Goal: Task Accomplishment & Management: Use online tool/utility

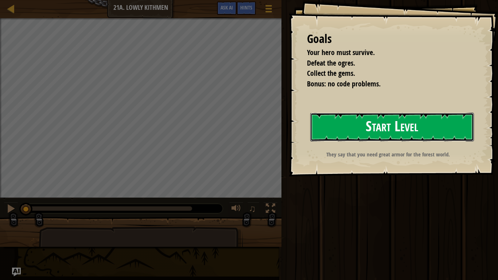
click at [359, 122] on button "Start Level" at bounding box center [392, 127] width 164 height 29
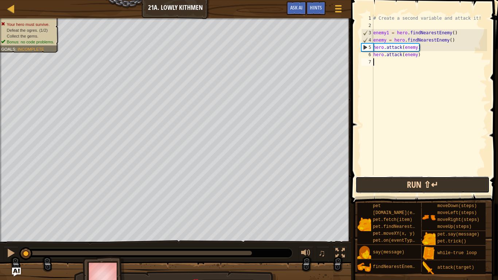
click at [436, 189] on button "Run ⇧↵" at bounding box center [422, 184] width 134 height 17
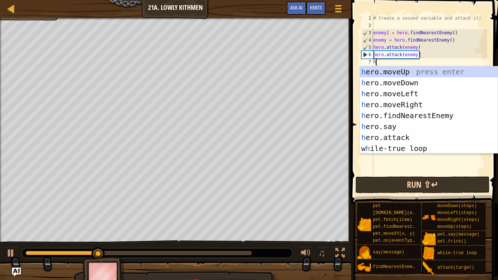
scroll to position [3, 0]
type textarea "her"
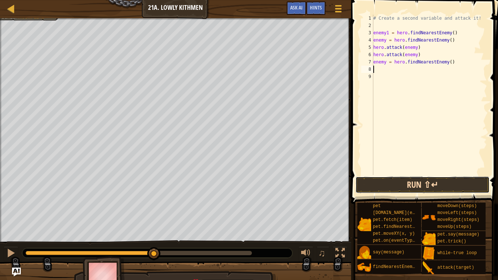
click at [421, 186] on button "Run ⇧↵" at bounding box center [422, 184] width 134 height 17
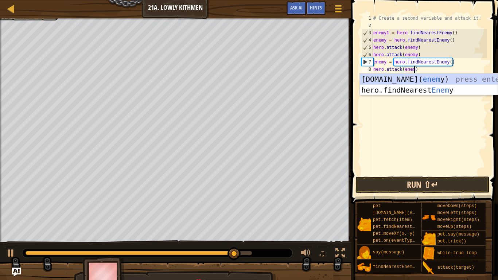
scroll to position [3, 6]
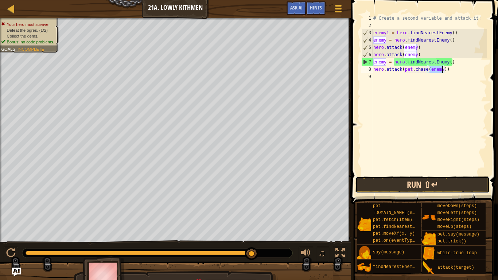
click at [421, 180] on button "Run ⇧↵" at bounding box center [422, 184] width 134 height 17
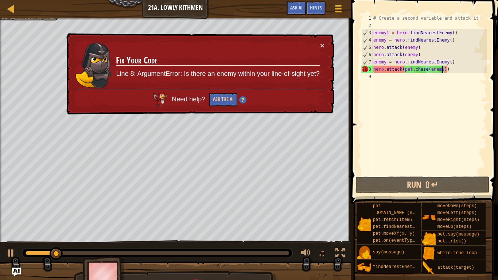
click at [453, 72] on div "# Create a second variable and attack it! enemy1 = hero . findNearestEnemy ( ) …" at bounding box center [429, 102] width 115 height 175
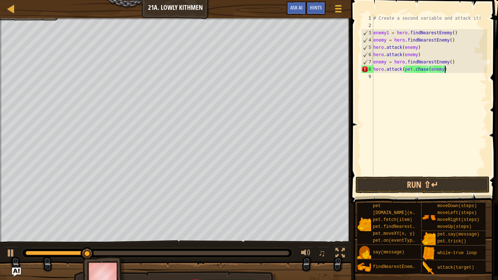
click at [428, 71] on div "# Create a second variable and attack it! enemy1 = hero . findNearestEnemy ( ) …" at bounding box center [429, 102] width 115 height 175
type textarea "hero.attack(enemy)"
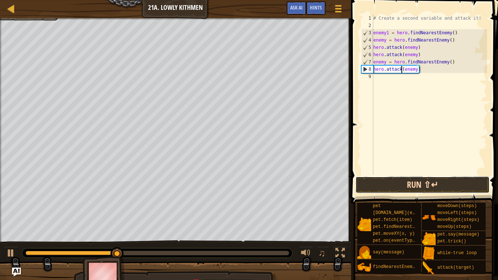
click at [476, 179] on button "Run ⇧↵" at bounding box center [422, 184] width 134 height 17
click at [447, 78] on div "# Create a second variable and attack it! enemy1 = hero . findNearestEnemy ( ) …" at bounding box center [429, 102] width 115 height 175
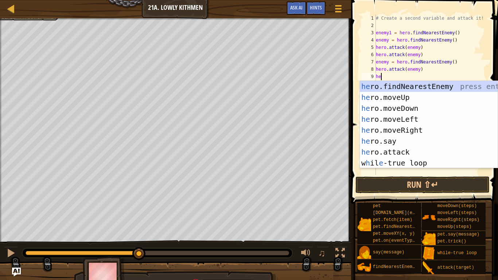
scroll to position [3, 1]
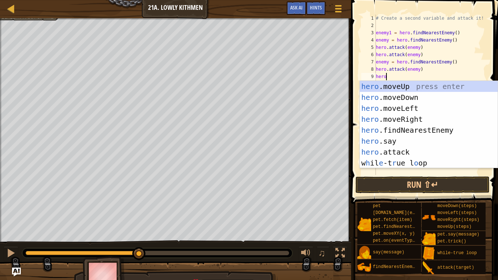
click at [425, 48] on div "# Create a second variable and attack it! enemy1 = hero . findNearestEnemy ( ) …" at bounding box center [430, 102] width 113 height 175
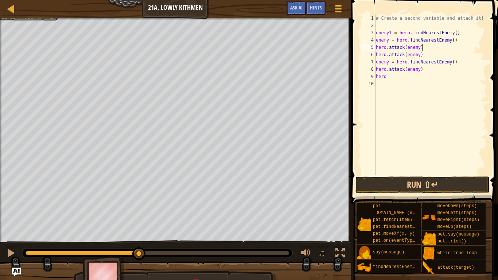
click at [464, 40] on div "# Create a second variable and attack it! enemy1 = hero . findNearestEnemy ( ) …" at bounding box center [430, 102] width 113 height 175
type textarea "e"
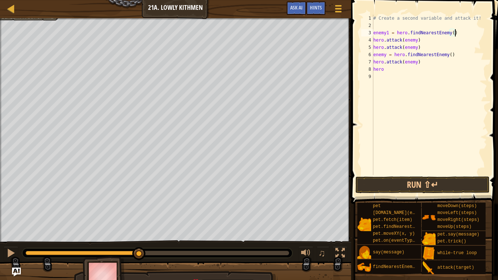
click at [397, 69] on div "# Create a second variable and attack it! enemy1 = hero . findNearestEnemy ( ) …" at bounding box center [429, 102] width 115 height 175
type textarea "he"
click at [394, 182] on button "Run ⇧↵" at bounding box center [422, 184] width 134 height 17
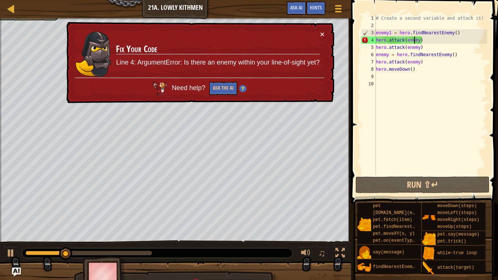
click at [413, 40] on div "# Create a second variable and attack it! enemy1 = hero . findNearestEnemy ( ) …" at bounding box center [430, 102] width 113 height 175
click at [419, 39] on div "# Create a second variable and attack it! enemy1 = hero . findNearestEnemy ( ) …" at bounding box center [430, 102] width 113 height 175
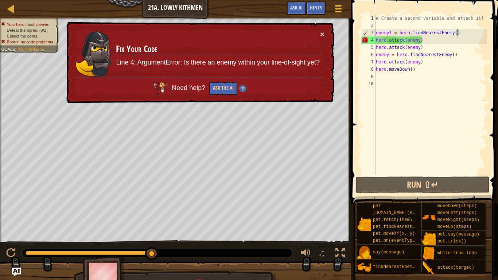
click at [460, 30] on div "# Create a second variable and attack it! enemy1 = hero . findNearestEnemy ( ) …" at bounding box center [430, 102] width 113 height 175
type textarea "enemy1 = hero.findNearestEnemy()"
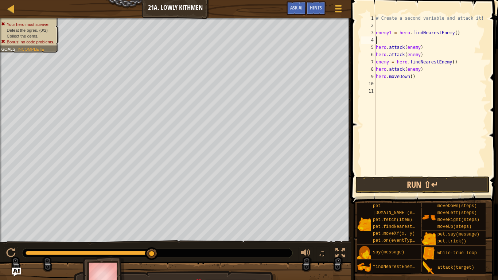
type textarea "h"
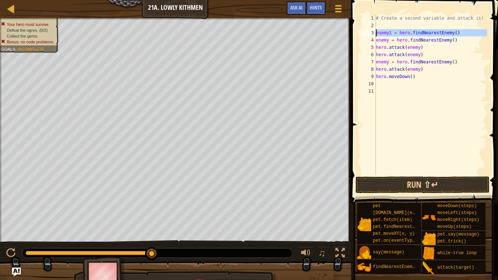
click at [375, 32] on div "3" at bounding box center [368, 32] width 15 height 7
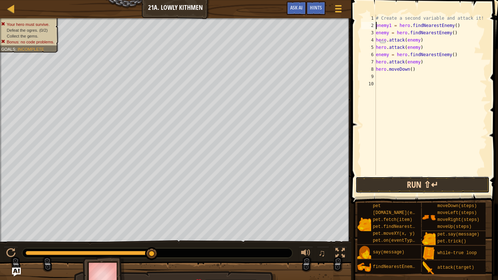
click at [417, 183] on button "Run ⇧↵" at bounding box center [422, 184] width 134 height 17
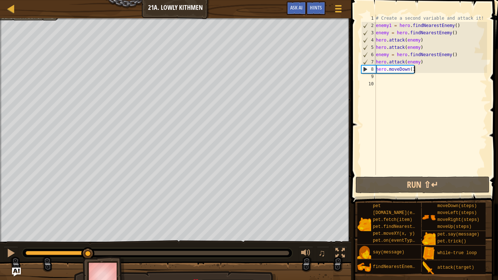
click at [432, 71] on div "# Create a second variable and attack it! enemy1 = hero . findNearestEnemy ( ) …" at bounding box center [430, 102] width 113 height 175
type textarea "hero.moveDown()"
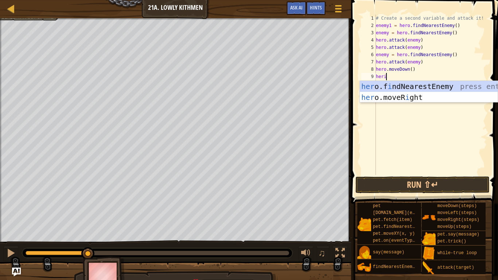
type textarea "her"
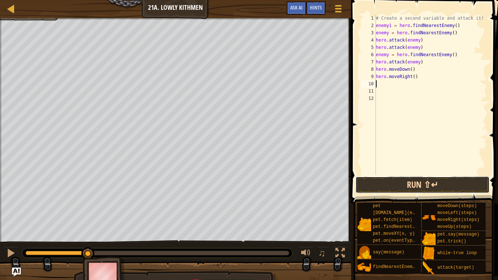
click at [476, 189] on button "Run ⇧↵" at bounding box center [422, 184] width 134 height 17
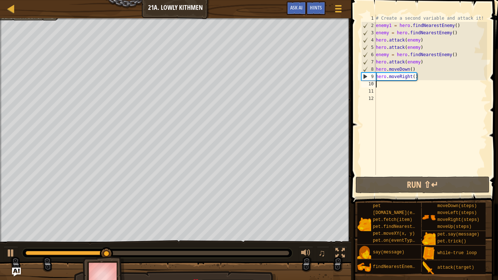
click at [414, 78] on div "# Create a second variable and attack it! enemy1 = hero . findNearestEnemy ( ) …" at bounding box center [430, 102] width 113 height 175
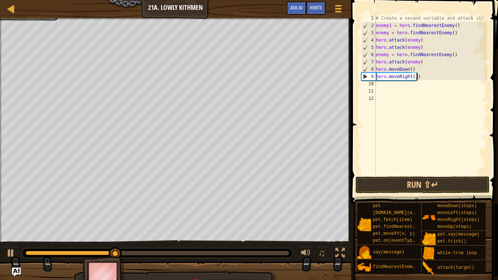
scroll to position [3, 6]
type textarea "hero.moveRight(2)"
click at [452, 183] on button "Run ⇧↵" at bounding box center [422, 184] width 134 height 17
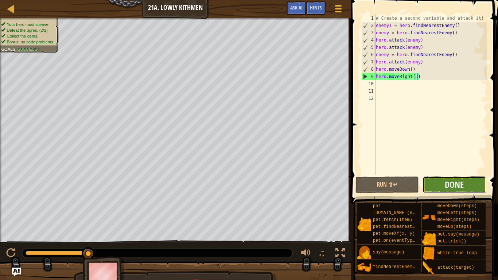
click at [471, 187] on button "Done" at bounding box center [453, 184] width 63 height 17
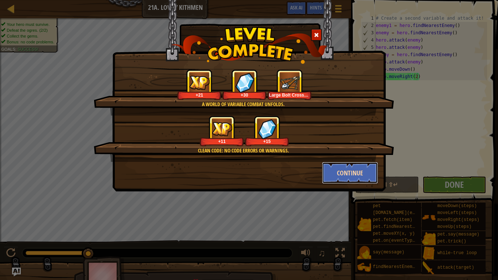
click at [331, 169] on button "Continue" at bounding box center [350, 173] width 56 height 22
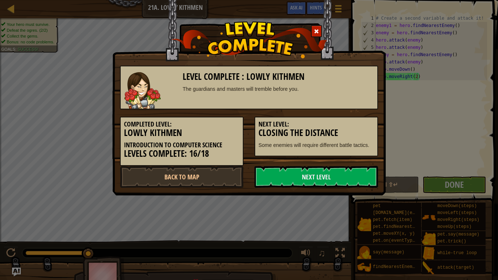
click at [331, 169] on link "Next Level" at bounding box center [316, 177] width 124 height 22
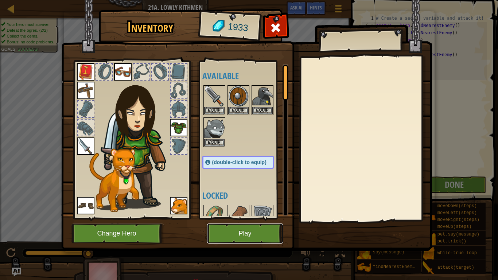
click at [253, 236] on button "Play" at bounding box center [245, 233] width 76 height 20
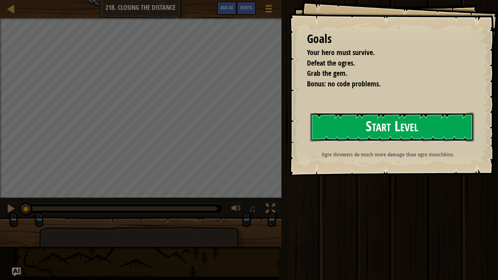
click at [368, 122] on button "Start Level" at bounding box center [392, 127] width 164 height 29
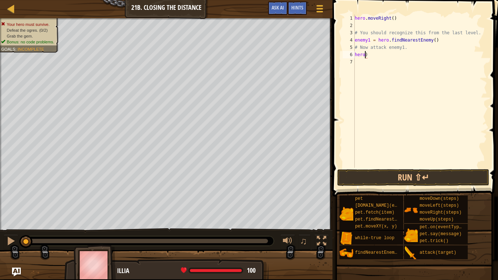
scroll to position [3, 1]
type textarea ")"
click at [394, 65] on div "hero . moveRight ( ) # You should recognize this from the last level. enemy1 = …" at bounding box center [420, 99] width 134 height 168
type textarea ")"
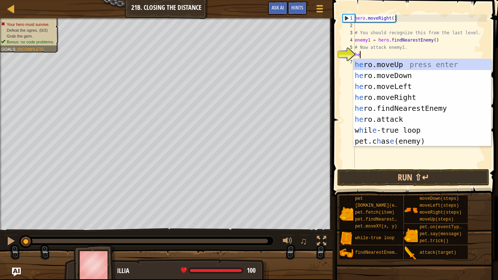
type textarea "her"
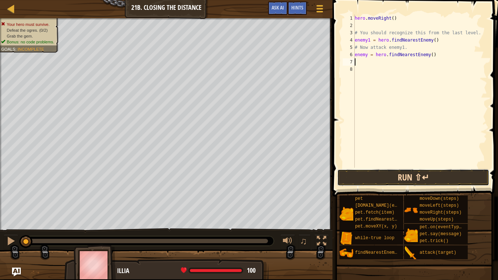
click at [406, 178] on button "Run ⇧↵" at bounding box center [413, 177] width 152 height 17
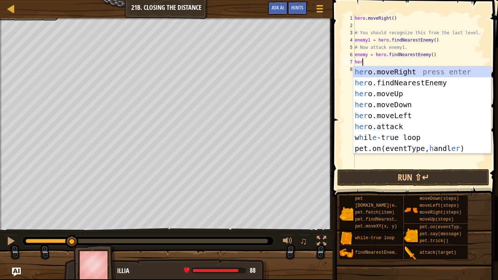
scroll to position [3, 1]
click at [367, 125] on div "her o.moveRight press enter her o.findNearestEnemy press enter her o.moveUp pre…" at bounding box center [422, 120] width 138 height 109
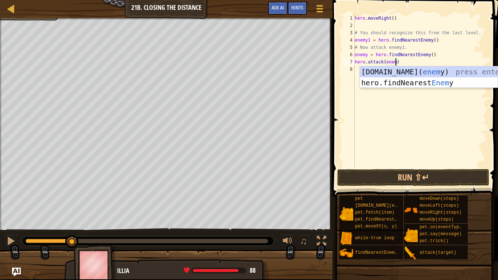
scroll to position [3, 6]
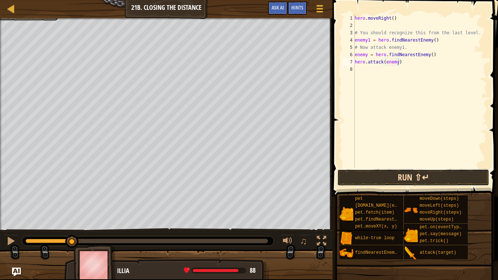
click at [443, 183] on button "Run ⇧↵" at bounding box center [413, 177] width 152 height 17
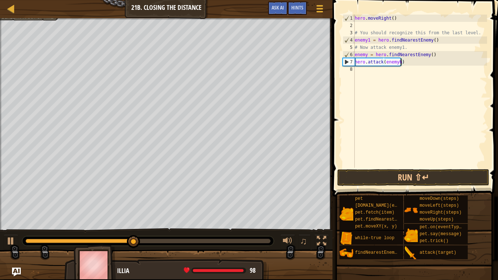
scroll to position [3, 7]
type textarea "hero.attack(enemy)"
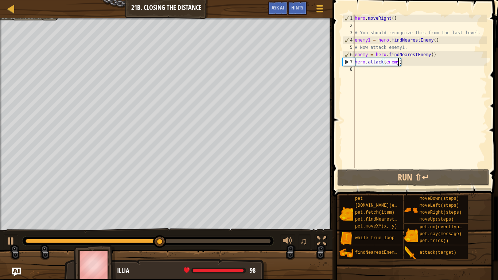
click at [357, 69] on div "hero . moveRight ( ) # You should recognize this from the last level. enemy1 = …" at bounding box center [420, 99] width 134 height 168
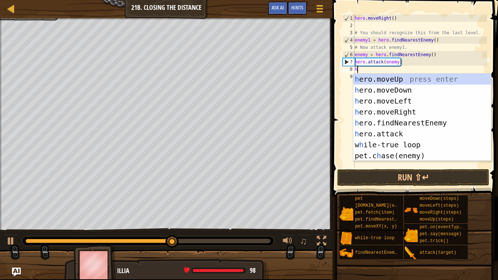
type textarea "hr"
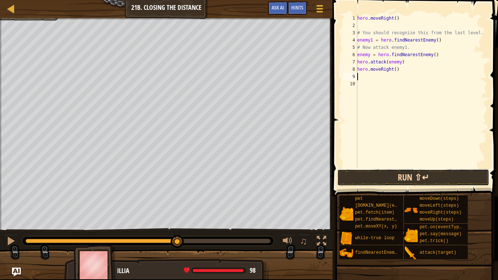
click at [412, 176] on button "Run ⇧↵" at bounding box center [413, 177] width 152 height 17
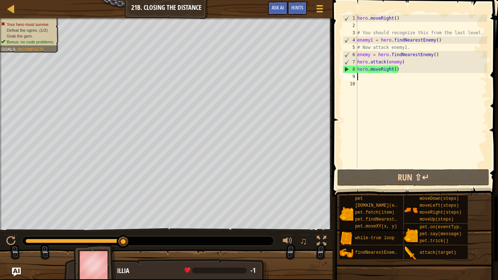
click at [397, 72] on div "hero . moveRight ( ) # You should recognize this from the last level. enemy1 = …" at bounding box center [421, 99] width 131 height 168
type textarea "hero.moveRight(2)"
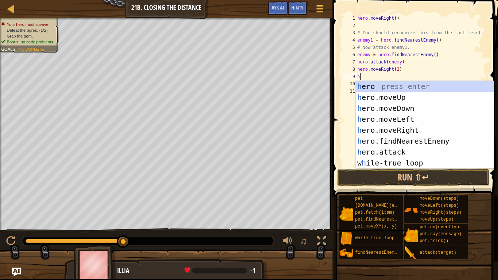
type textarea "heir"
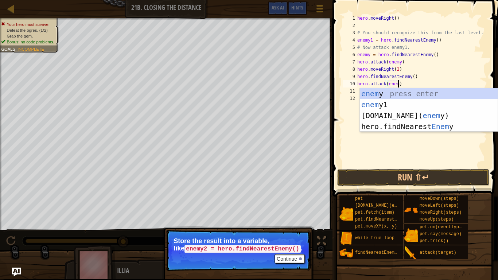
scroll to position [3, 6]
click at [425, 176] on button "Run ⇧↵" at bounding box center [413, 177] width 152 height 17
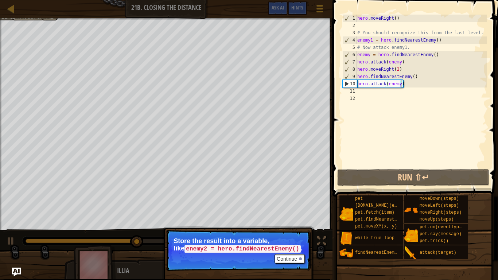
click at [404, 72] on div "hero . moveRight ( ) # You should recognize this from the last level. enemy1 = …" at bounding box center [421, 99] width 131 height 168
type textarea "hero.moveRight(2)"
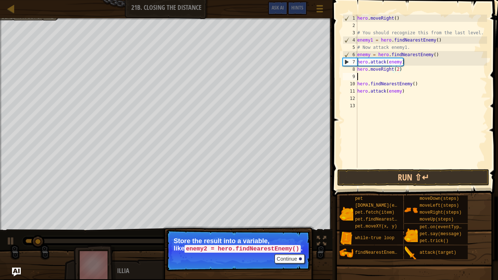
scroll to position [3, 0]
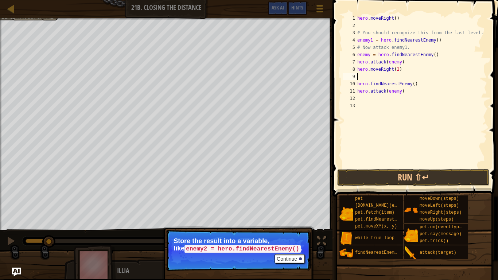
type textarea "h"
click at [451, 176] on button "Run ⇧↵" at bounding box center [413, 177] width 152 height 17
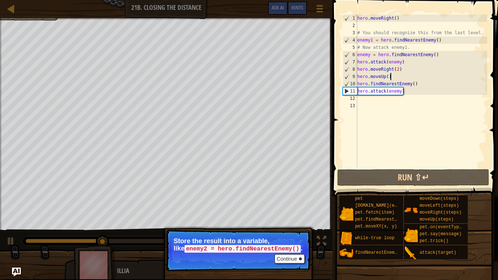
click at [434, 55] on div "hero . moveRight ( ) # You should recognize this from the last level. enemy1 = …" at bounding box center [421, 99] width 131 height 168
click at [440, 56] on div "hero . moveRight ( ) # You should recognize this from the last level. enemy1 = …" at bounding box center [421, 99] width 131 height 168
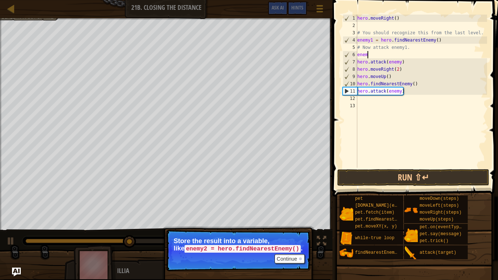
type textarea "e"
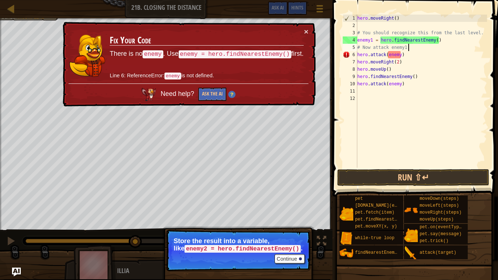
click at [401, 52] on div "hero . moveRight ( ) # You should recognize this from the last level. enemy1 = …" at bounding box center [421, 99] width 131 height 168
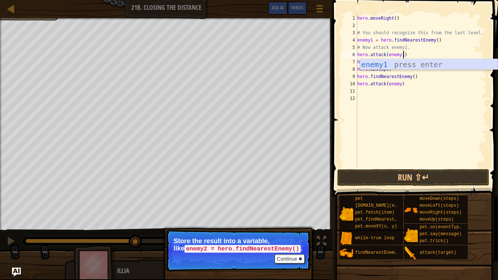
click at [412, 63] on div "enemy1 press enter" at bounding box center [429, 75] width 138 height 33
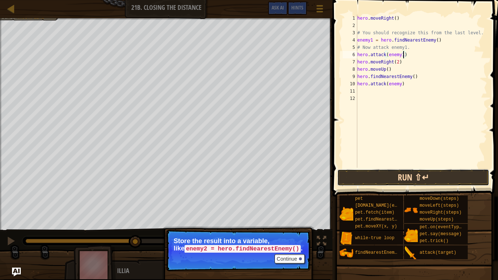
click at [439, 179] on button "Run ⇧↵" at bounding box center [413, 177] width 152 height 17
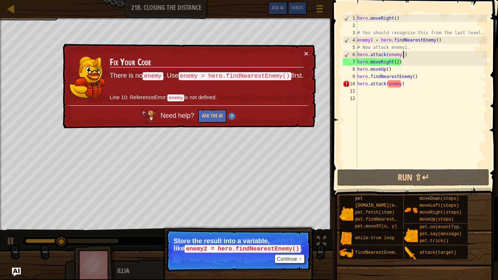
click at [406, 83] on div "hero . moveRight ( ) # You should recognize this from the last level. enemy1 = …" at bounding box center [421, 99] width 131 height 168
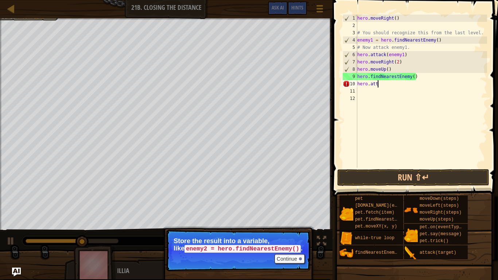
scroll to position [3, 1]
type textarea "h"
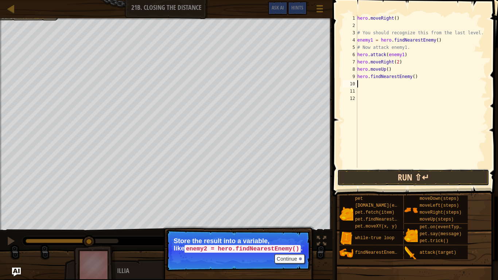
click at [447, 176] on button "Run ⇧↵" at bounding box center [413, 177] width 152 height 17
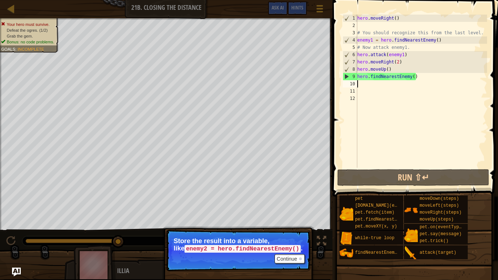
click at [419, 77] on div "hero . moveRight ( ) # You should recognize this from the last level. enemy1 = …" at bounding box center [421, 99] width 131 height 168
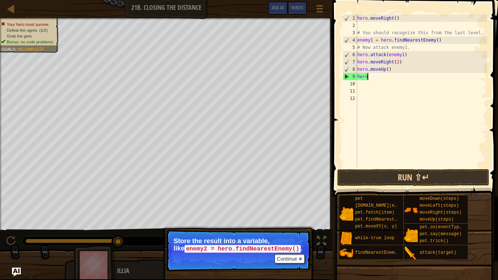
type textarea "h"
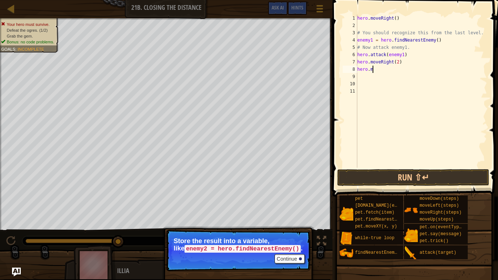
type textarea "h"
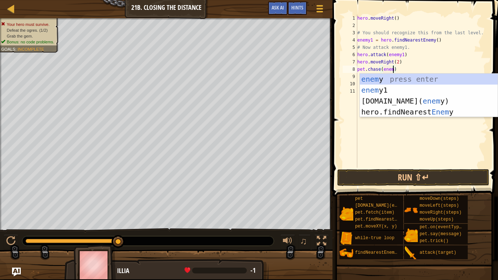
scroll to position [3, 5]
click at [455, 177] on button "Run ⇧↵" at bounding box center [413, 177] width 152 height 17
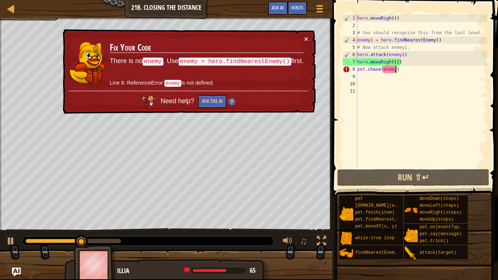
click at [418, 70] on div "hero . moveRight ( ) # You should recognize this from the last level. enemy1 = …" at bounding box center [421, 99] width 131 height 168
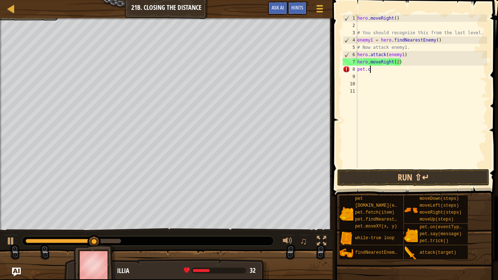
scroll to position [3, 1]
type textarea "p"
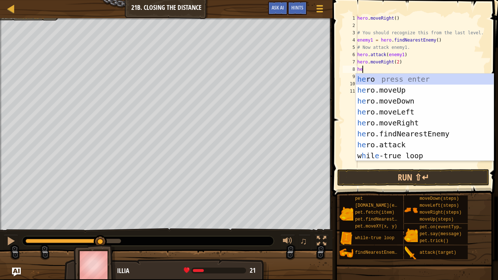
type textarea "her"
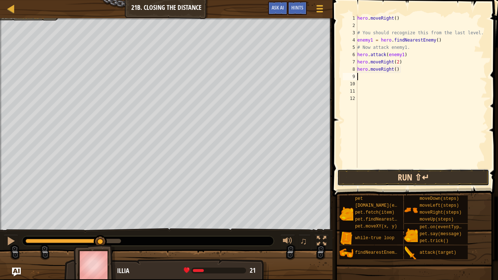
click at [447, 171] on button "Run ⇧↵" at bounding box center [413, 177] width 152 height 17
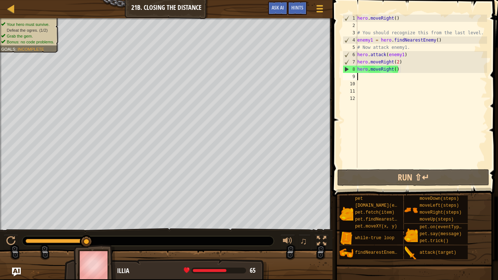
click at [407, 55] on div "hero . moveRight ( ) # You should recognize this from the last level. enemy1 = …" at bounding box center [421, 99] width 131 height 168
type textarea "hero.attack(enemy1)"
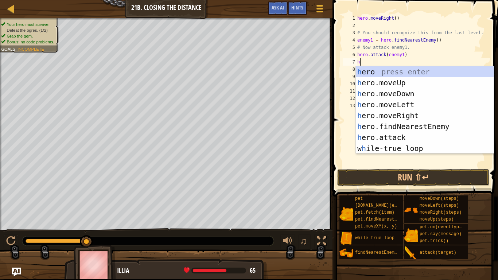
type textarea "her"
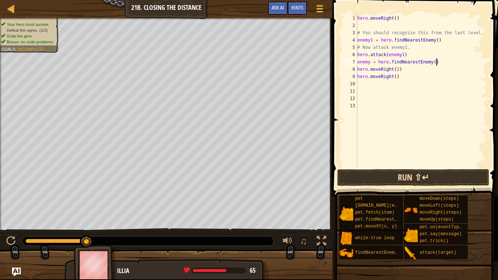
type textarea "enemy = hero.findNearestEnemy()"
click at [426, 170] on button "Run ⇧↵" at bounding box center [413, 177] width 152 height 17
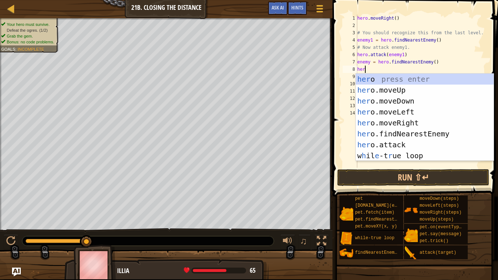
scroll to position [3, 1]
click at [385, 140] on div "her o press enter her o.moveUp press enter her o.moveDown press enter her o.mov…" at bounding box center [425, 128] width 138 height 109
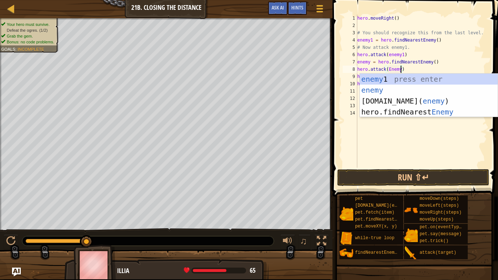
scroll to position [3, 7]
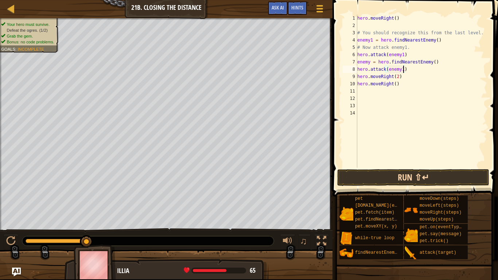
type textarea "hero.attack(enemy1)"
click at [434, 179] on button "Run ⇧↵" at bounding box center [413, 177] width 152 height 17
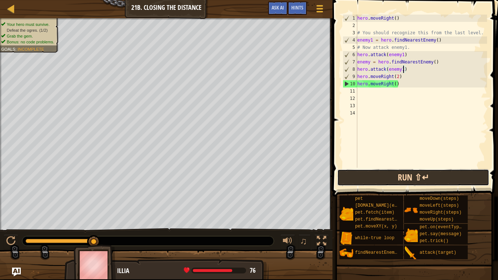
click at [388, 181] on button "Run ⇧↵" at bounding box center [413, 177] width 152 height 17
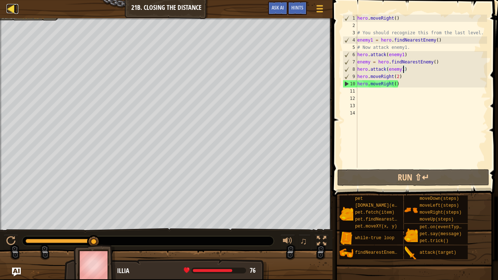
click at [15, 8] on div at bounding box center [11, 8] width 9 height 9
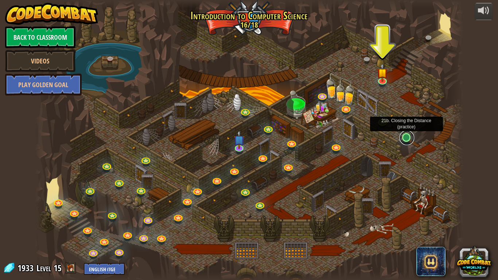
click at [403, 140] on link at bounding box center [406, 137] width 15 height 15
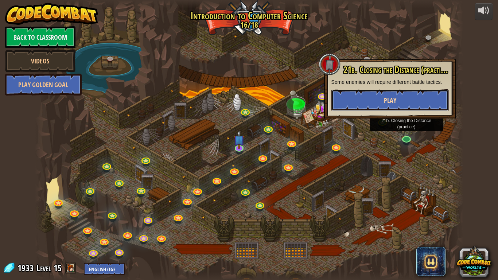
click at [371, 94] on button "Play" at bounding box center [389, 100] width 117 height 22
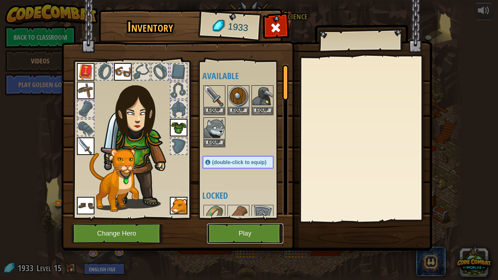
click at [233, 223] on button "Play" at bounding box center [245, 233] width 76 height 20
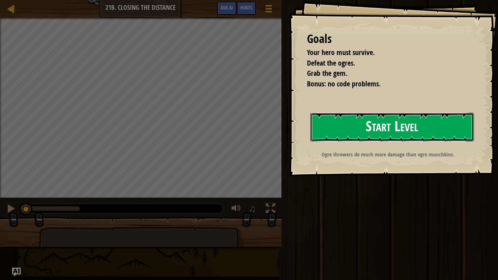
click at [374, 114] on button "Start Level" at bounding box center [392, 127] width 164 height 29
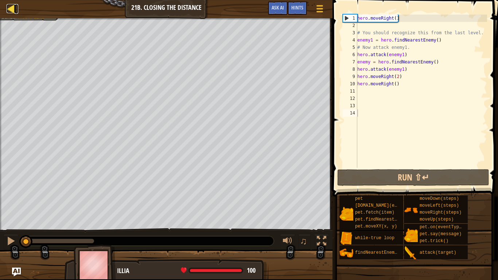
click at [12, 10] on div at bounding box center [11, 8] width 9 height 9
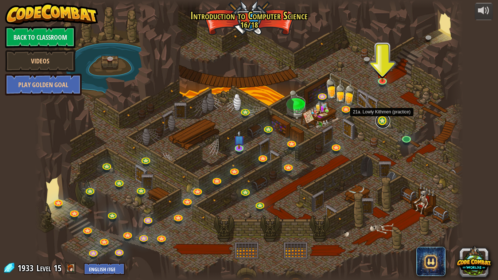
click at [383, 122] on link at bounding box center [382, 121] width 15 height 15
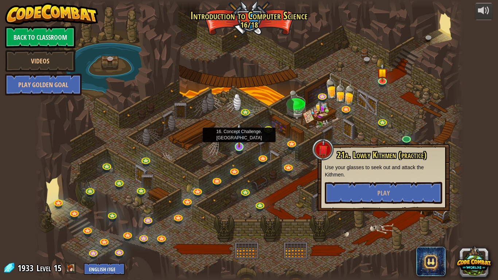
click at [242, 147] on img at bounding box center [239, 135] width 11 height 25
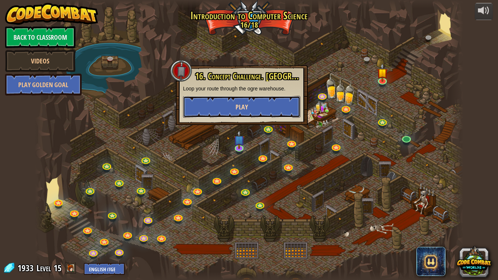
click at [276, 102] on button "Play" at bounding box center [241, 107] width 117 height 22
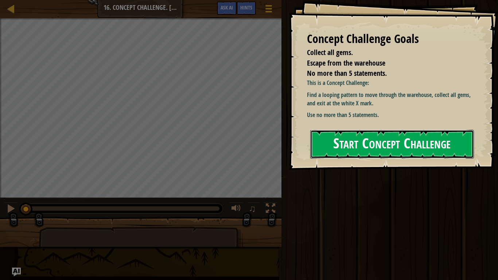
click at [335, 134] on button "Start Concept Challenge" at bounding box center [392, 144] width 164 height 29
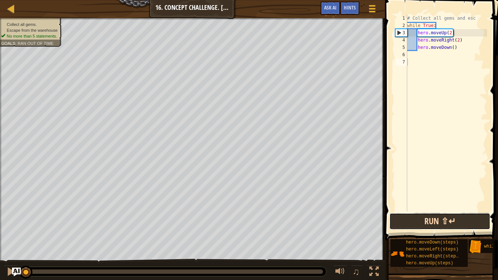
click at [410, 226] on button "Run ⇧↵" at bounding box center [439, 221] width 101 height 17
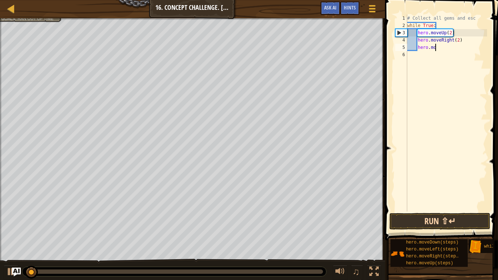
type textarea "h"
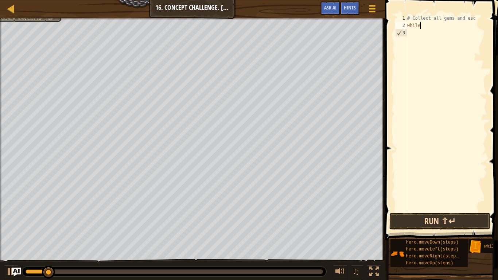
type textarea "w"
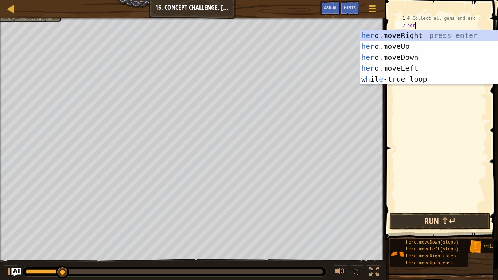
scroll to position [3, 1]
type textarea "hero"
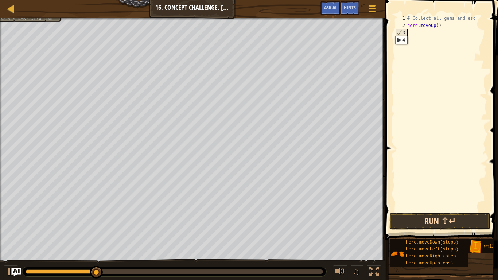
scroll to position [3, 0]
type textarea "hero.moveUp(2)"
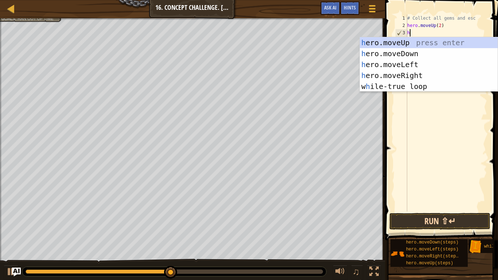
type textarea "her"
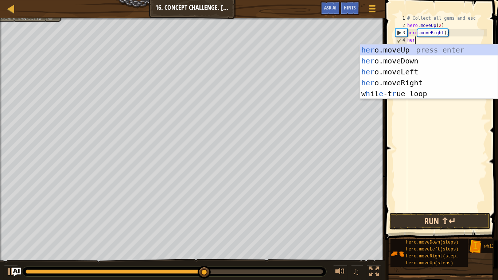
type textarea "hero"
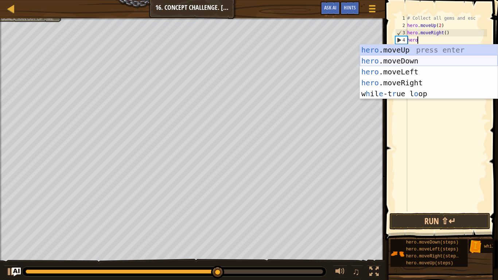
click at [431, 61] on div "hero .moveUp press enter hero .moveDown press enter hero .moveLeft press enter …" at bounding box center [429, 82] width 138 height 77
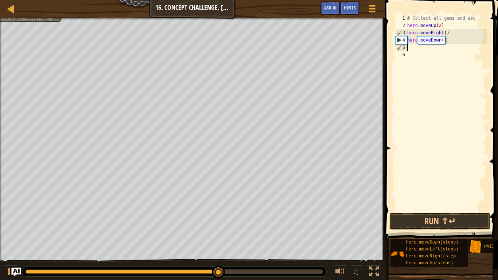
scroll to position [3, 0]
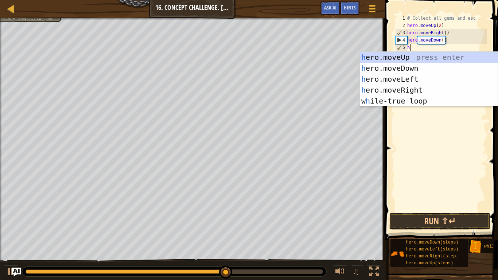
type textarea "her"
click at [438, 90] on div "her o.moveUp press enter her o.moveDown press enter her o.moveLeft press enter …" at bounding box center [429, 90] width 138 height 77
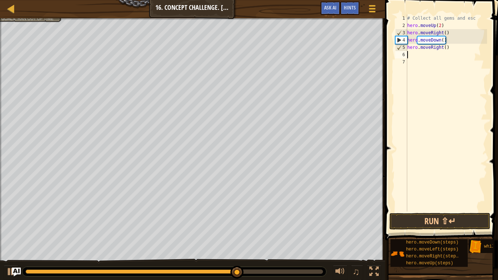
scroll to position [3, 0]
click at [406, 25] on div "2" at bounding box center [401, 25] width 12 height 7
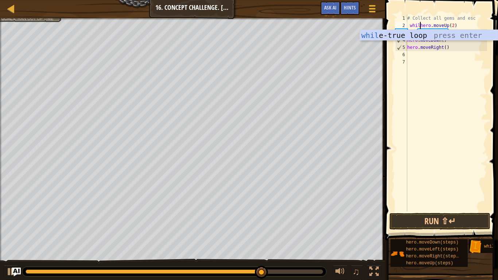
scroll to position [3, 3]
click at [440, 34] on div "while -true loop press enter" at bounding box center [429, 46] width 138 height 33
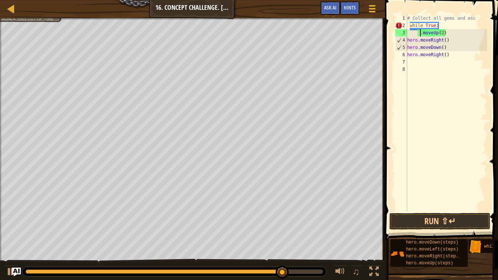
click at [409, 41] on div "# Collect all gems and esc while True : . moveUp ( 2 ) hero . moveRight ( ) her…" at bounding box center [446, 120] width 81 height 211
click at [407, 40] on div "# Collect all gems and esc while True : . moveUp ( 2 ) h ero . moveRight ( ) he…" at bounding box center [446, 120] width 81 height 211
click at [426, 43] on div "# Collect all gems and esc while True : . moveUp ( 2 ) h ero . moveRight ( ) he…" at bounding box center [446, 120] width 81 height 211
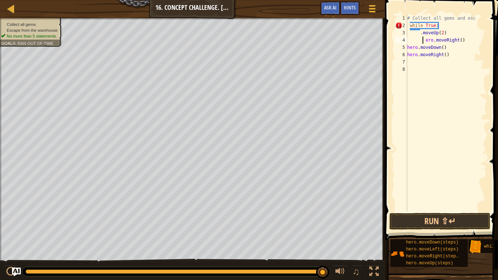
click at [426, 40] on div "# Collect all gems and esc while True : . moveUp ( 2 ) ero . moveRight ( ) hero…" at bounding box center [446, 120] width 81 height 211
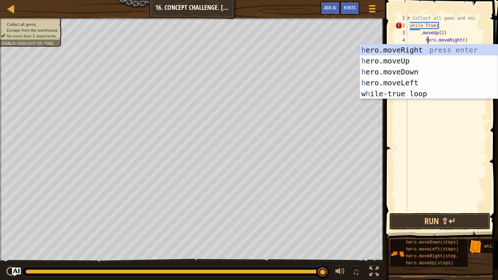
click at [420, 32] on div "# Collect all gems and esc while True : . moveUp ( 2 ) hero . moveRight ( ) her…" at bounding box center [446, 120] width 81 height 211
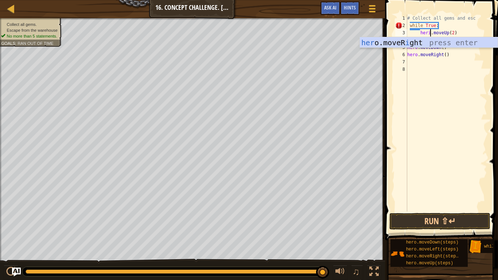
scroll to position [3, 4]
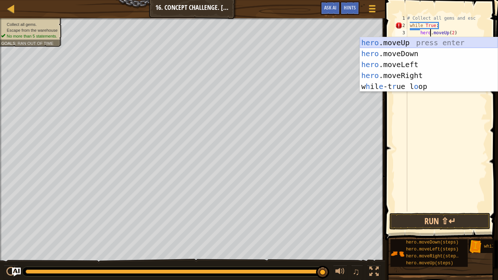
click at [436, 41] on div "hero .moveUp press enter hero .moveDown press enter hero .moveLeft press enter …" at bounding box center [429, 75] width 138 height 77
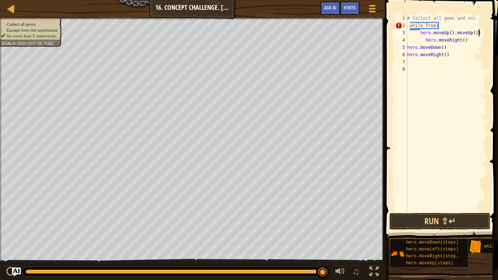
click at [479, 31] on div "# Collect all gems and esc while True : hero . moveUp ( ) . moveUp ( 2 ) hero .…" at bounding box center [446, 120] width 81 height 211
click at [451, 31] on div "# Collect all gems and esc while True : hero . moveUp ( ) hero . moveRight ( ) …" at bounding box center [446, 120] width 81 height 211
click at [420, 32] on div "# Collect all gems and esc while True : hero . moveUp ( 2 ) hero . moveRight ( …" at bounding box center [446, 120] width 81 height 211
click at [408, 47] on div "# Collect all gems and esc while True : hero . moveUp ( 2 ) hero . moveRight ( …" at bounding box center [446, 120] width 81 height 211
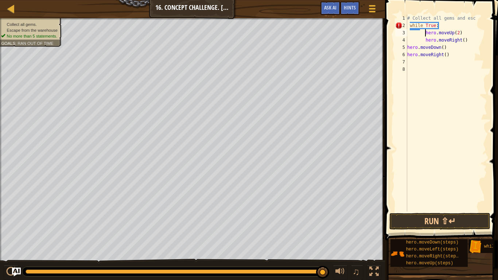
scroll to position [3, 5]
click at [425, 32] on div "# Collect all gems and esc while True : hero . moveUp ( 2 ) hero . moveRight ( …" at bounding box center [446, 120] width 81 height 211
click at [425, 39] on div "# Collect all gems and esc while True : hero . moveUp ( 2 ) hero . moveRight ( …" at bounding box center [446, 120] width 81 height 211
click at [417, 48] on div "# Collect all gems and esc while True : hero . moveUp ( 2 ) hero . moveRight ( …" at bounding box center [446, 120] width 81 height 211
click at [408, 53] on div "# Collect all gems and esc while True : hero . moveUp ( 2 ) hero . moveRight ( …" at bounding box center [446, 120] width 81 height 211
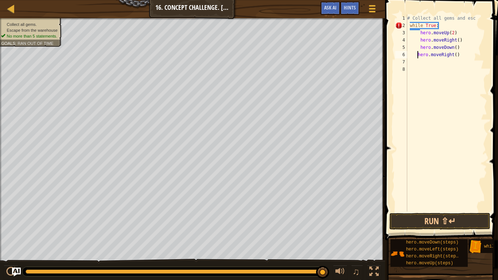
type textarea "hero.moveRight()"
click at [456, 84] on div "# Collect all gems and esc while True : hero . moveUp ( 2 ) hero . moveRight ( …" at bounding box center [446, 120] width 81 height 211
click at [416, 31] on div "# Collect all gems and esc while True : hero . moveUp ( 2 ) hero . moveRight ( …" at bounding box center [446, 120] width 81 height 211
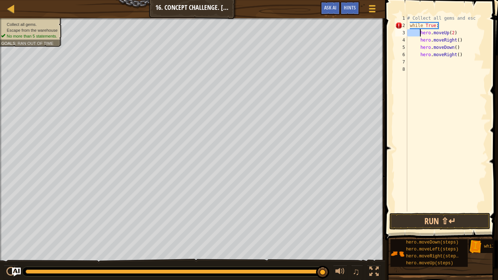
click at [416, 31] on div "# Collect all gems and esc while True : hero . moveUp ( 2 ) hero . moveRight ( …" at bounding box center [446, 120] width 81 height 211
click at [416, 32] on div "# Collect all gems and esc while True : hero . moveUp ( 2 ) hero . moveRight ( …" at bounding box center [446, 113] width 81 height 197
click at [416, 32] on div "# Collect all gems and esc while True : hero . moveUp ( 2 ) hero . moveRight ( …" at bounding box center [446, 120] width 81 height 211
click at [414, 26] on div "# Collect all gems and esc while True : hero . moveUp ( 2 ) hero . moveRight ( …" at bounding box center [446, 120] width 81 height 211
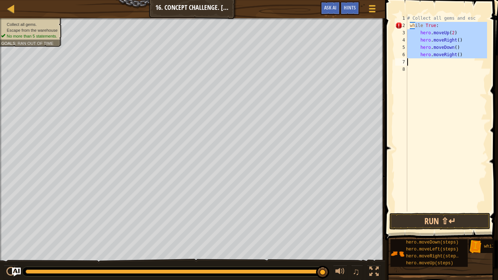
drag, startPoint x: 414, startPoint y: 26, endPoint x: 422, endPoint y: 63, distance: 38.0
click at [422, 63] on div "# Collect all gems and esc while True : hero . moveUp ( 2 ) hero . moveRight ( …" at bounding box center [446, 120] width 81 height 211
click at [461, 35] on div "# Collect all gems and esc while True : hero . moveUp ( 2 ) hero . moveRight ( …" at bounding box center [446, 113] width 81 height 197
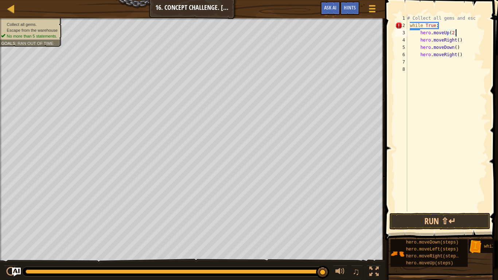
click at [419, 34] on div "# Collect all gems and esc while True : hero . moveUp ( 2 ) hero . moveRight ( …" at bounding box center [446, 120] width 81 height 211
click at [420, 39] on div "# Collect all gems and esc while True : hero . moveUp ( 2 ) hero . moveRight ( …" at bounding box center [446, 120] width 81 height 211
click at [420, 48] on div "# Collect all gems and esc while True : hero . moveUp ( 2 ) hero . moveRight ( …" at bounding box center [446, 120] width 81 height 211
click at [418, 55] on div "# Collect all gems and esc while True : hero . moveUp ( 2 ) hero . moveRight ( …" at bounding box center [446, 120] width 81 height 211
click at [419, 56] on div "# Collect all gems and esc while True : hero . moveUp ( 2 ) hero . moveRight ( …" at bounding box center [446, 120] width 81 height 211
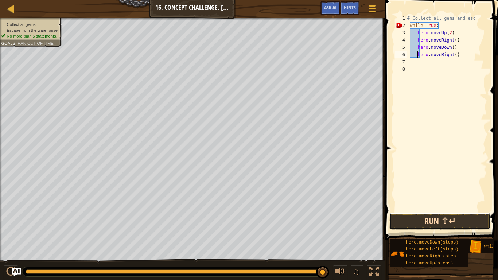
click at [446, 216] on button "Run ⇧↵" at bounding box center [439, 221] width 101 height 17
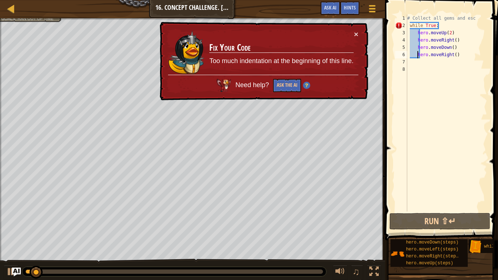
click at [417, 25] on div "# Collect all gems and esc while True : hero . moveUp ( 2 ) hero . moveRight ( …" at bounding box center [446, 120] width 81 height 211
click at [420, 33] on div "# Collect all gems and esc while True : hero . moveUp ( 2 ) hero . moveRight ( …" at bounding box center [446, 120] width 81 height 211
click at [409, 26] on div "# Collect all gems and esc while True : hero . moveUp ( 2 ) hero . moveRight ( …" at bounding box center [446, 120] width 81 height 211
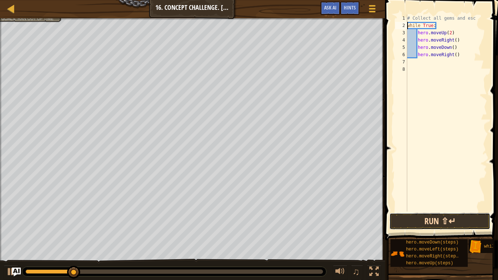
click at [448, 223] on button "Run ⇧↵" at bounding box center [439, 221] width 101 height 17
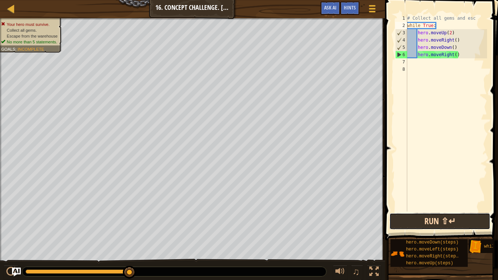
click at [448, 223] on button "Run ⇧↵" at bounding box center [439, 221] width 101 height 17
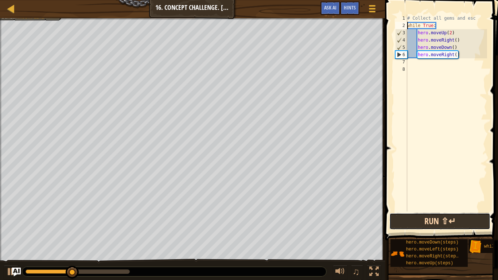
click at [448, 223] on button "Run ⇧↵" at bounding box center [439, 221] width 101 height 17
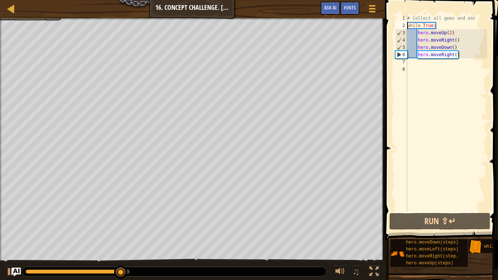
click at [463, 51] on div "# Collect all gems and esc while True : hero . moveUp ( 2 ) hero . moveRight ( …" at bounding box center [446, 120] width 81 height 211
type textarea "hero.moveRight()"
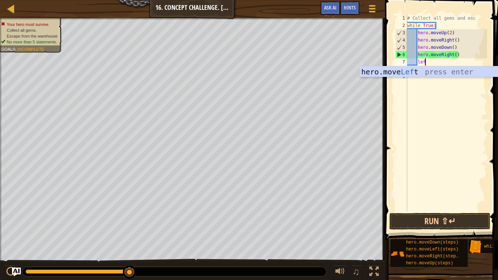
type textarea "left"
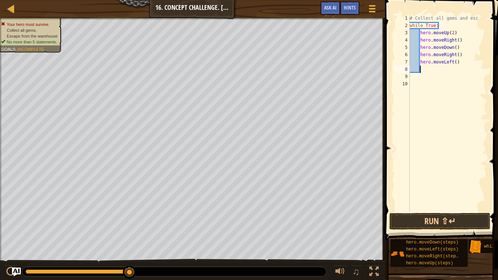
scroll to position [3, 1]
click at [469, 218] on button "Run ⇧↵" at bounding box center [439, 221] width 101 height 17
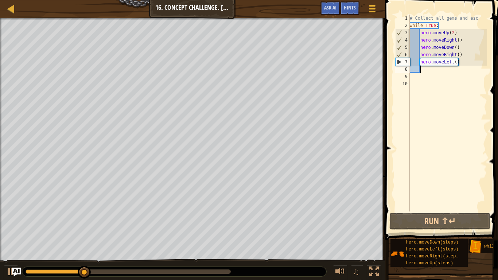
click at [478, 19] on div "# Collect all gems and esc while True : hero . moveUp ( 2 ) hero . moveRight ( …" at bounding box center [447, 120] width 79 height 211
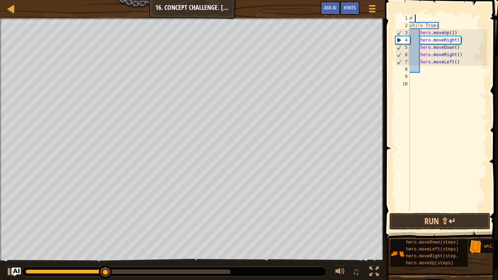
type textarea "#"
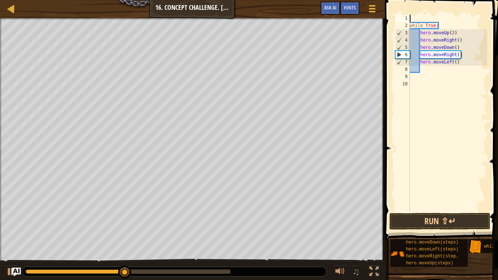
click at [409, 24] on div "2" at bounding box center [402, 25] width 15 height 7
type textarea "while True:"
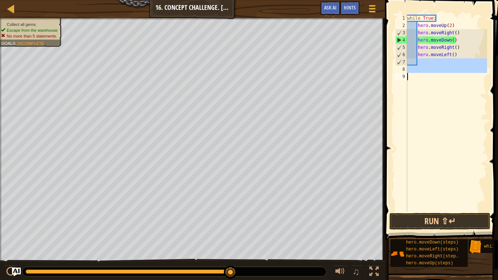
drag, startPoint x: 422, startPoint y: 64, endPoint x: 390, endPoint y: 280, distance: 218.2
click at [390, 276] on div "Hints Videos while True: 1 2 3 4 5 6 7 8 9 while True : hero . moveUp ( 2 ) her…" at bounding box center [440, 138] width 115 height 276
click at [425, 109] on div "while True : hero . moveUp ( 2 ) hero . moveRight ( ) hero . moveDown ( ) hero …" at bounding box center [446, 113] width 81 height 197
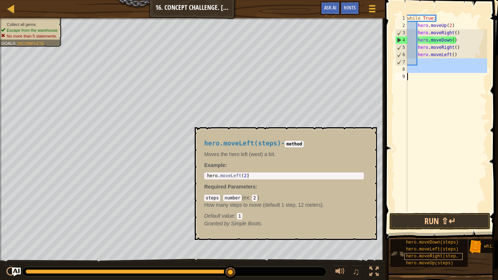
drag, startPoint x: 418, startPoint y: 62, endPoint x: 414, endPoint y: 253, distance: 191.4
click at [414, 253] on div "Hints Videos 1 2 3 4 5 6 7 8 9 while True : hero . moveUp ( 2 ) hero . moveRigh…" at bounding box center [440, 138] width 115 height 276
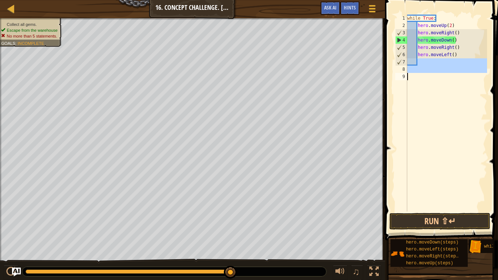
click at [432, 160] on div "while True : hero . moveUp ( 2 ) hero . moveRight ( ) hero . moveDown ( ) hero …" at bounding box center [446, 113] width 81 height 197
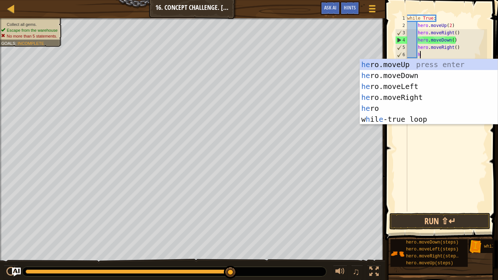
type textarea "h"
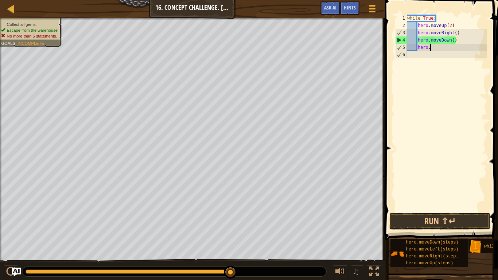
type textarea "h"
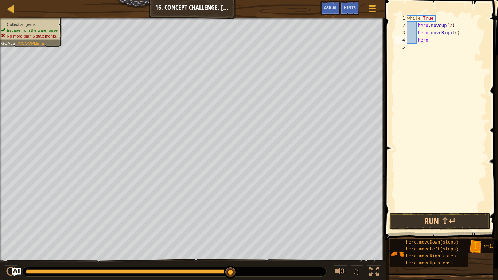
type textarea "h"
type textarea "w"
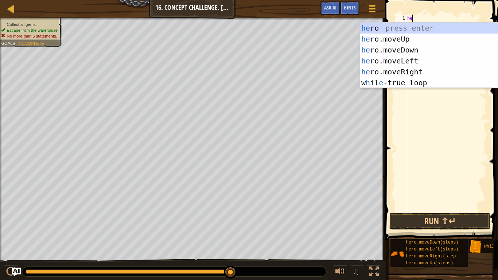
scroll to position [3, 1]
type textarea "her"
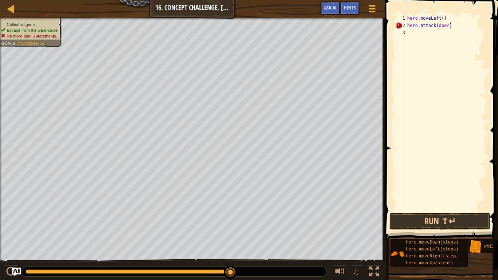
scroll to position [3, 6]
click at [467, 218] on button "Run ⇧↵" at bounding box center [439, 221] width 101 height 17
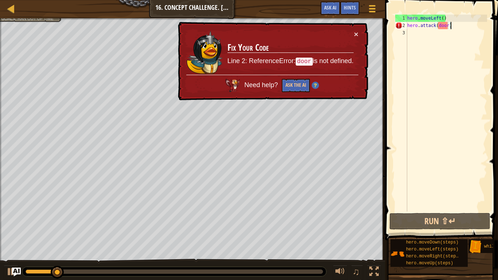
click at [440, 22] on div "hero . moveLeft ( ) hero . attack ( door )" at bounding box center [446, 120] width 81 height 211
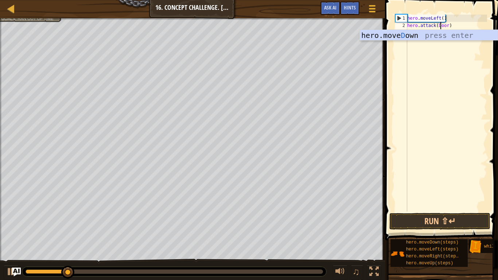
scroll to position [3, 5]
click at [439, 222] on button "Run ⇧↵" at bounding box center [439, 221] width 101 height 17
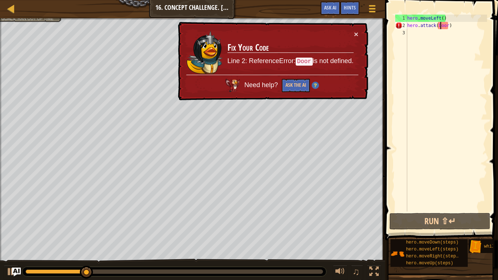
click at [360, 33] on div "× Fix Your Code Line 2: ReferenceError: Door is not defined. Need help? Ask the…" at bounding box center [272, 61] width 192 height 79
click at [360, 35] on div "× Fix Your Code Line 2: ReferenceError: Door is not defined. Need help? Ask the…" at bounding box center [272, 61] width 192 height 79
click at [474, 25] on div "hero . moveLeft ( ) hero . attack ( Door )" at bounding box center [446, 120] width 81 height 211
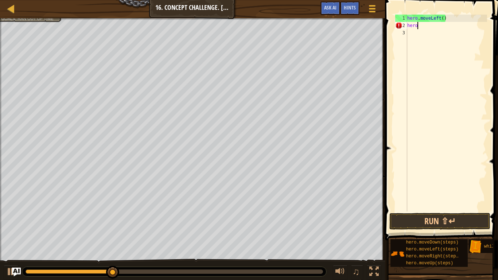
scroll to position [3, 0]
type textarea "h"
click at [10, 11] on div at bounding box center [11, 8] width 9 height 9
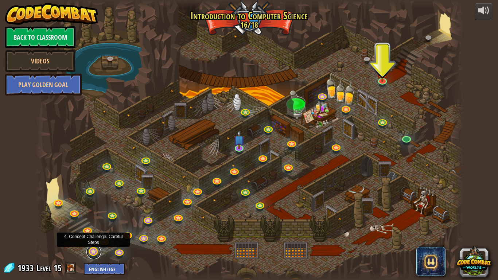
click at [94, 254] on link at bounding box center [93, 252] width 15 height 15
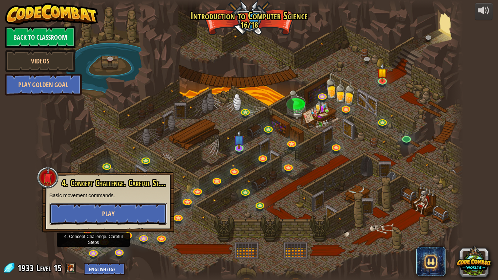
click at [113, 207] on button "Play" at bounding box center [108, 214] width 117 height 22
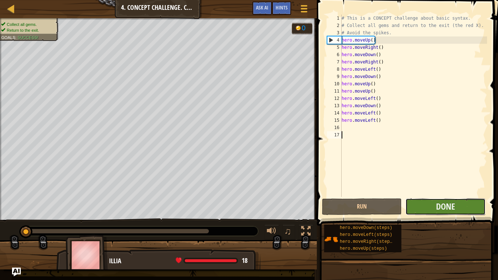
click at [432, 209] on button "Done" at bounding box center [445, 206] width 80 height 17
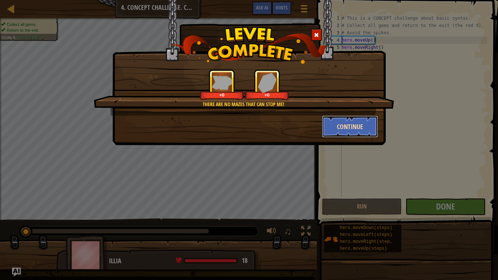
click at [336, 133] on button "Continue" at bounding box center [350, 127] width 56 height 22
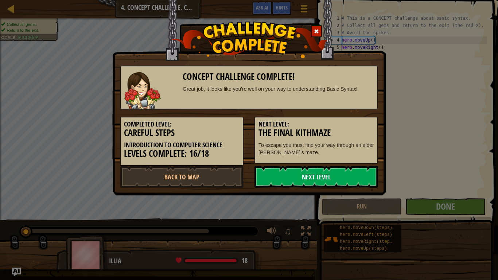
click at [349, 168] on link "Next Level" at bounding box center [316, 177] width 124 height 22
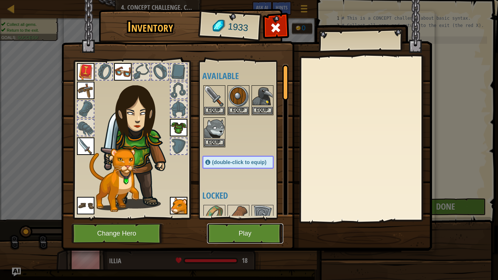
click at [258, 231] on button "Play" at bounding box center [245, 233] width 76 height 20
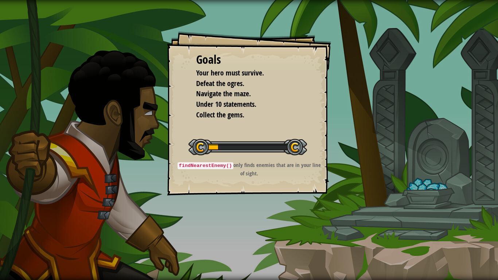
click at [258, 231] on div "Goals Your hero must survive. Defeat the ogres. Navigate the maze. Under 10 sta…" at bounding box center [249, 140] width 498 height 280
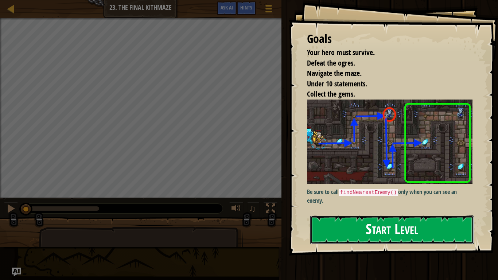
click at [354, 229] on button "Start Level" at bounding box center [392, 229] width 164 height 29
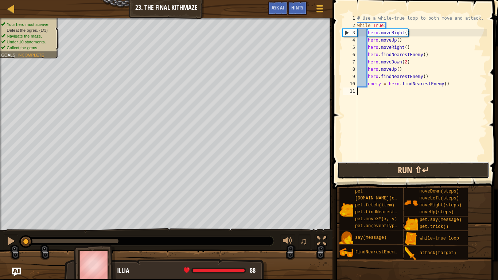
click at [362, 166] on button "Run ⇧↵" at bounding box center [413, 170] width 152 height 17
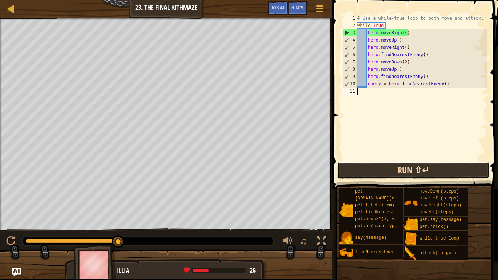
click at [369, 177] on button "Run ⇧↵" at bounding box center [413, 170] width 152 height 17
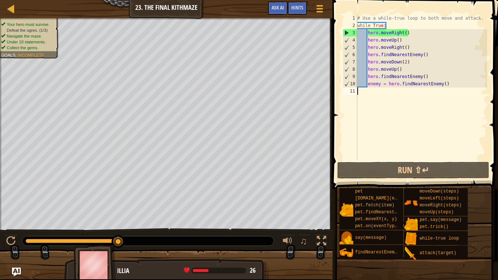
click at [423, 50] on div "# Use a while-true loop to both move and attack. while True : hero . moveRight …" at bounding box center [421, 95] width 131 height 160
click at [425, 55] on div "# Use a while-true loop to both move and attack. while True : hero . moveRight …" at bounding box center [421, 95] width 131 height 160
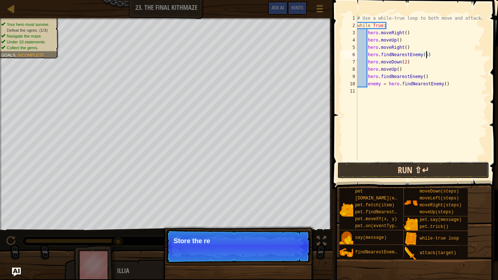
click at [468, 174] on button "Run ⇧↵" at bounding box center [413, 170] width 152 height 17
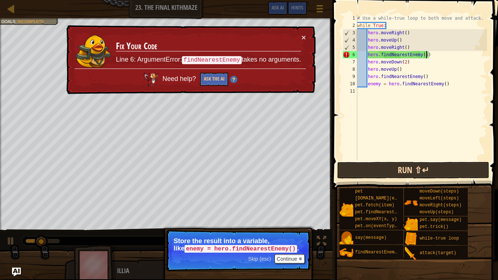
type textarea "hero.findNearestEnemy()"
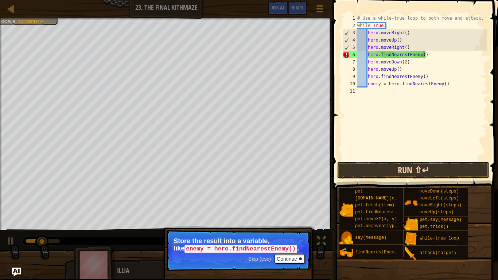
scroll to position [3, 9]
click at [477, 134] on div "# Use a while-true loop to both move and attack. while True : hero . moveRight …" at bounding box center [421, 95] width 131 height 160
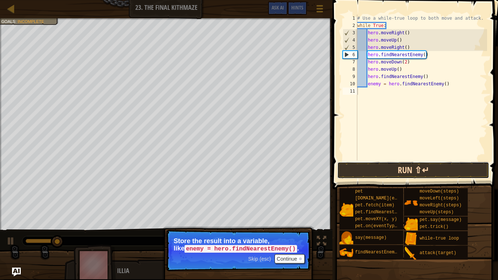
click at [467, 168] on button "Run ⇧↵" at bounding box center [413, 170] width 152 height 17
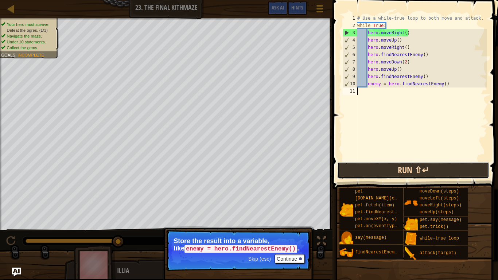
click at [467, 168] on button "Run ⇧↵" at bounding box center [413, 170] width 152 height 17
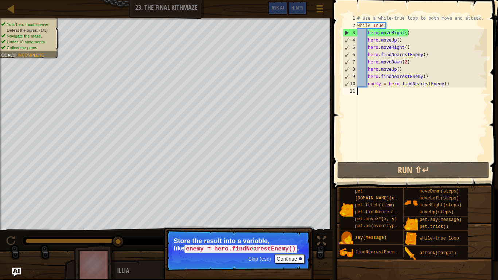
click at [452, 89] on div "# Use a while-true loop to both move and attack. while True : hero . moveRight …" at bounding box center [421, 95] width 131 height 160
click at [477, 19] on div "# Use a while-true loop to both move and attack. while True : hero . moveRight …" at bounding box center [421, 95] width 131 height 160
click at [480, 17] on div "# Use a while-true loop to both move and attack. while True : hero . moveRight …" at bounding box center [421, 95] width 131 height 160
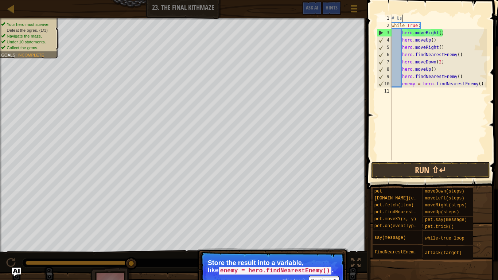
type textarea "#"
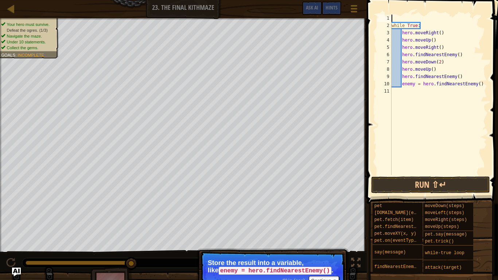
click at [392, 24] on div "while True : hero . moveRight ( ) hero . moveUp ( ) hero . moveRight ( ) hero .…" at bounding box center [438, 102] width 97 height 175
type textarea "while True:"
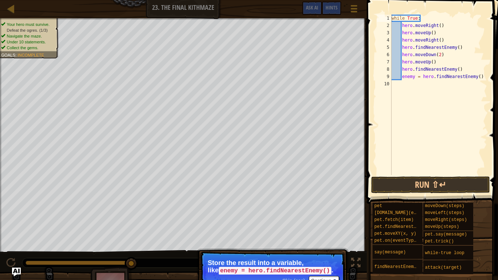
click at [454, 176] on span at bounding box center [432, 91] width 137 height 225
click at [460, 184] on button "Run ⇧↵" at bounding box center [430, 184] width 119 height 17
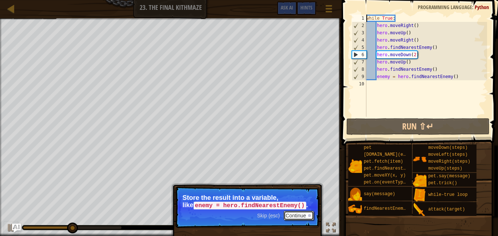
click at [296, 218] on button "Continue" at bounding box center [299, 215] width 30 height 9
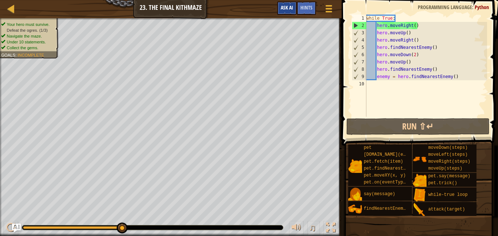
drag, startPoint x: 297, startPoint y: 10, endPoint x: 294, endPoint y: 7, distance: 4.4
click at [294, 7] on div "Game Menu Done Hints Ask AI" at bounding box center [305, 9] width 65 height 17
click at [302, 6] on span "Hints" at bounding box center [306, 7] width 12 height 7
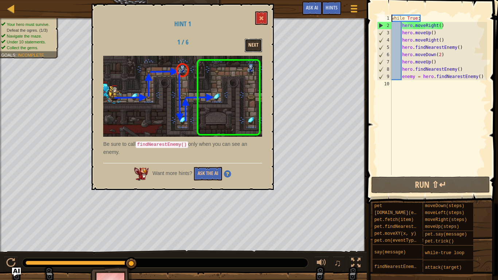
click at [256, 46] on button "Next" at bounding box center [253, 45] width 17 height 13
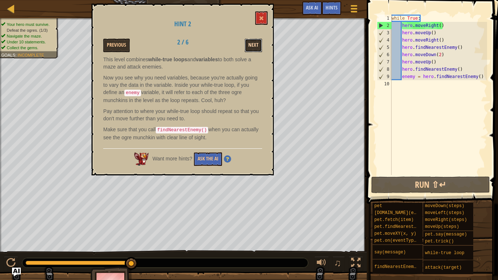
click at [256, 46] on button "Next" at bounding box center [253, 45] width 17 height 13
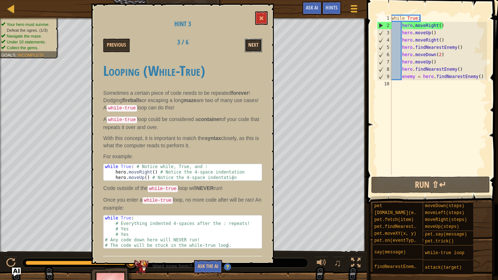
click at [254, 45] on button "Next" at bounding box center [253, 45] width 17 height 13
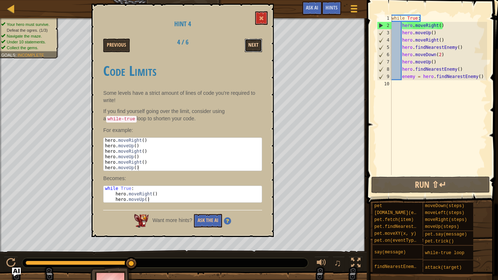
click at [257, 44] on button "Next" at bounding box center [253, 45] width 17 height 13
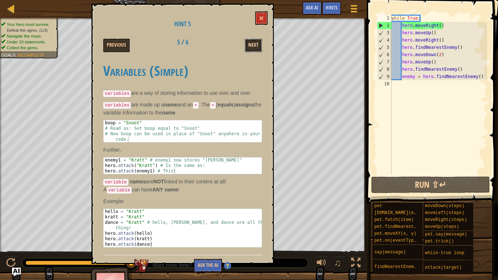
click at [253, 47] on button "Next" at bounding box center [253, 45] width 17 height 13
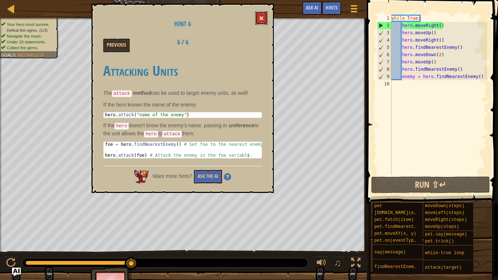
click at [261, 21] on span at bounding box center [261, 18] width 5 height 5
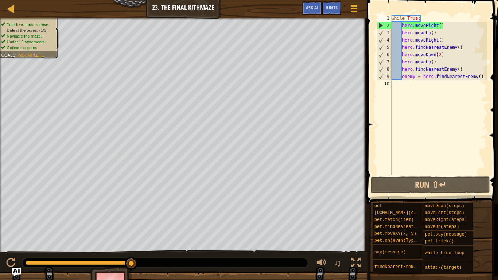
click at [429, 193] on span at bounding box center [432, 91] width 137 height 225
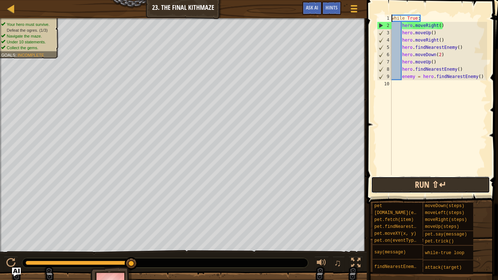
click at [429, 191] on button "Run ⇧↵" at bounding box center [430, 184] width 119 height 17
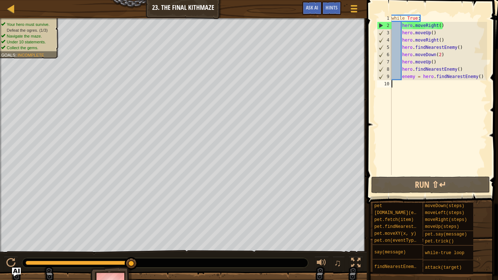
click at [485, 87] on div "while True : hero . moveRight ( ) hero . moveUp ( ) hero . moveRight ( ) hero .…" at bounding box center [438, 102] width 97 height 175
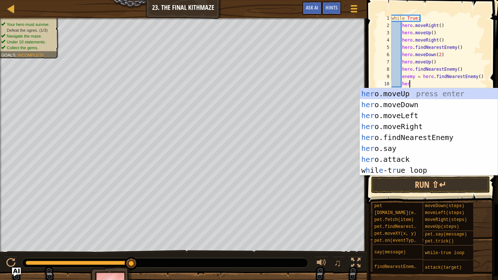
scroll to position [3, 2]
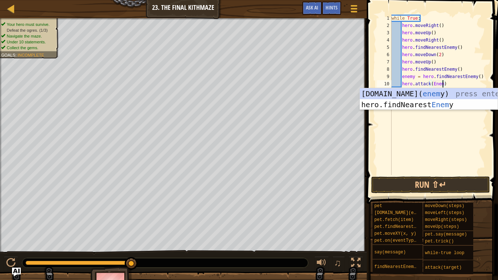
type textarea "hero.attack(Enemy)"
click at [483, 141] on div "while True : hero . moveRight ( ) hero . moveUp ( ) hero . moveRight ( ) hero .…" at bounding box center [438, 102] width 97 height 175
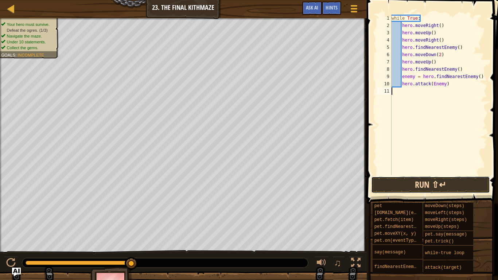
click at [447, 190] on button "Run ⇧↵" at bounding box center [430, 184] width 119 height 17
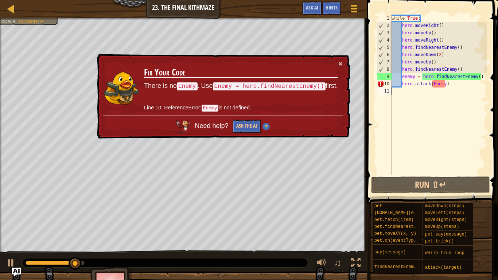
click at [436, 87] on div "while True : hero . moveRight ( ) hero . moveUp ( ) hero . moveRight ( ) hero .…" at bounding box center [438, 102] width 97 height 175
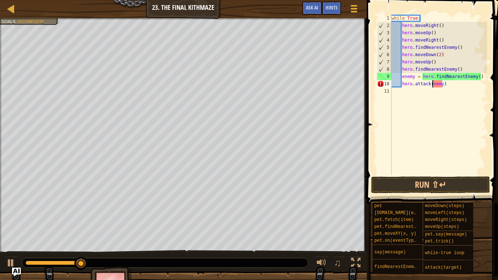
scroll to position [3, 6]
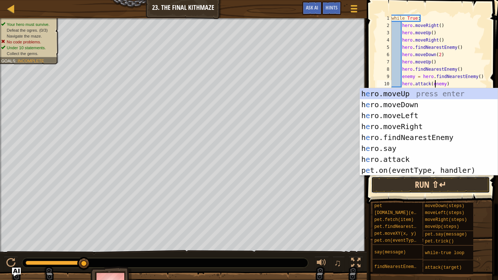
click at [458, 180] on button "Run ⇧↵" at bounding box center [430, 184] width 119 height 17
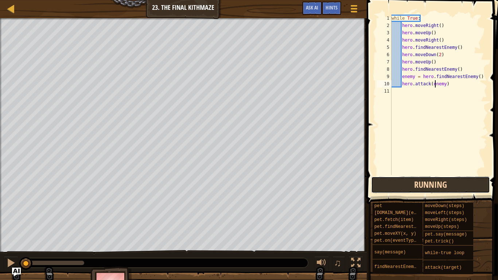
click at [457, 181] on button "Running" at bounding box center [430, 184] width 119 height 17
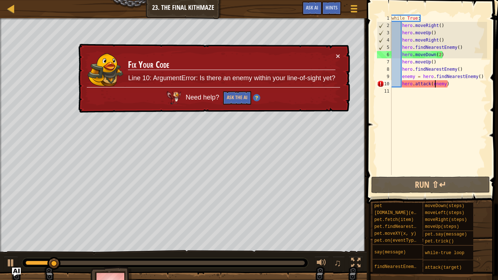
click at [465, 86] on div "while True : hero . moveRight ( ) hero . moveUp ( ) hero . moveRight ( ) hero .…" at bounding box center [438, 102] width 97 height 175
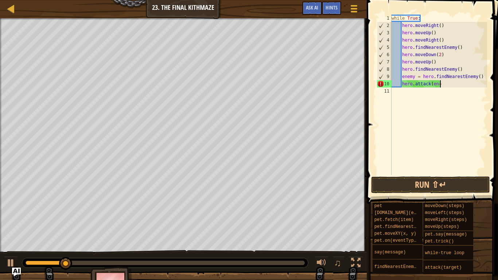
scroll to position [3, 7]
type textarea "h"
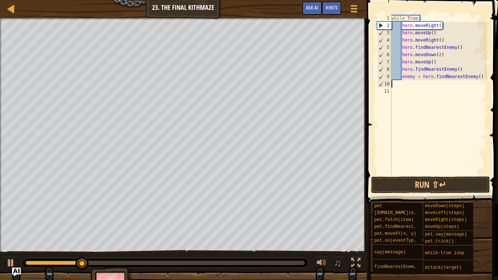
scroll to position [3, 0]
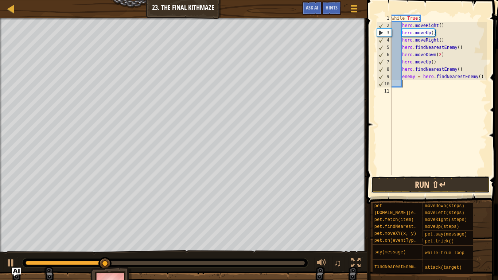
click at [460, 189] on button "Run ⇧↵" at bounding box center [430, 184] width 119 height 17
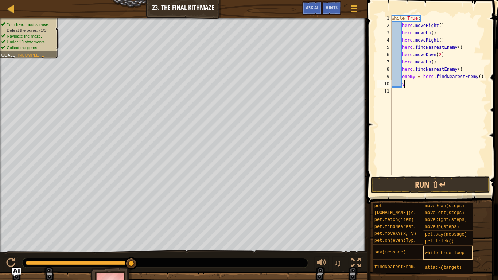
scroll to position [3, 2]
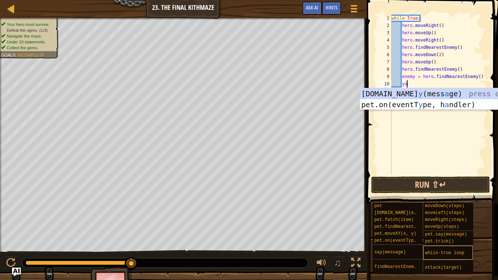
type textarea "y"
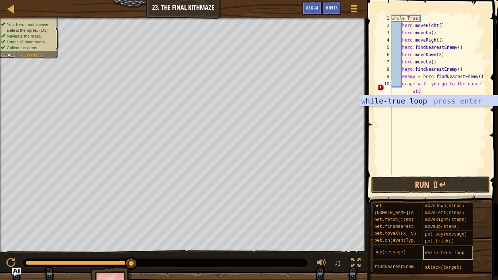
scroll to position [3, 14]
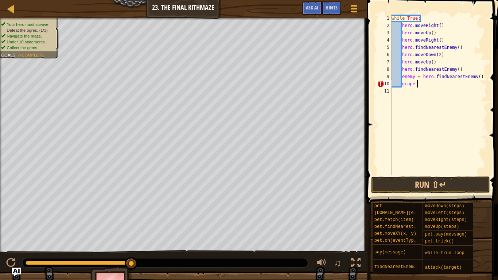
type textarea "g"
